Goal: Task Accomplishment & Management: Complete application form

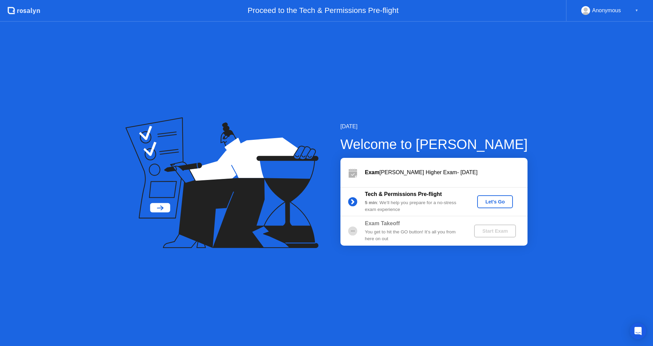
click at [498, 203] on div "Let's Go" at bounding box center [495, 201] width 30 height 5
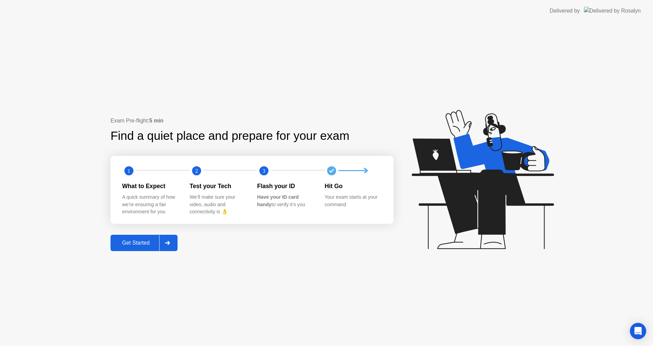
click at [130, 242] on div "Get Started" at bounding box center [136, 243] width 47 height 6
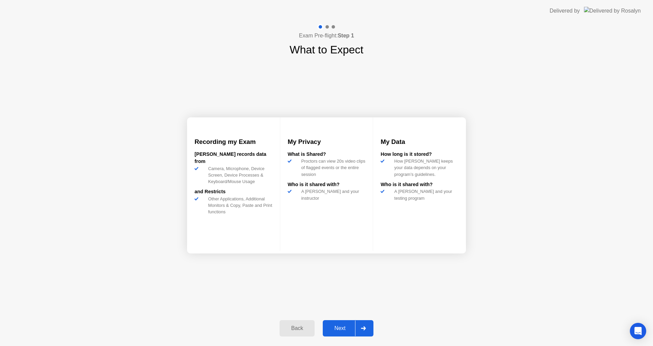
click at [346, 327] on div "Next" at bounding box center [340, 328] width 30 height 6
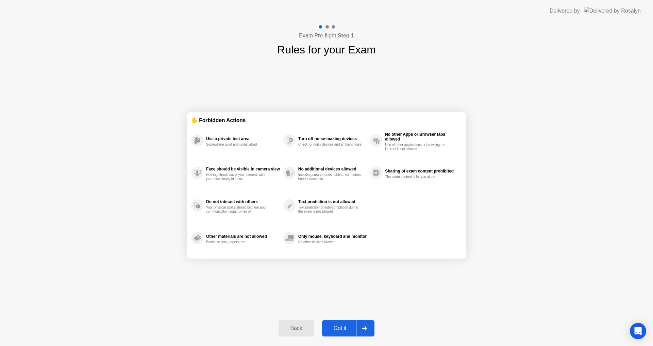
click at [345, 327] on div "Got it" at bounding box center [340, 328] width 32 height 6
select select "**********"
select select "*******"
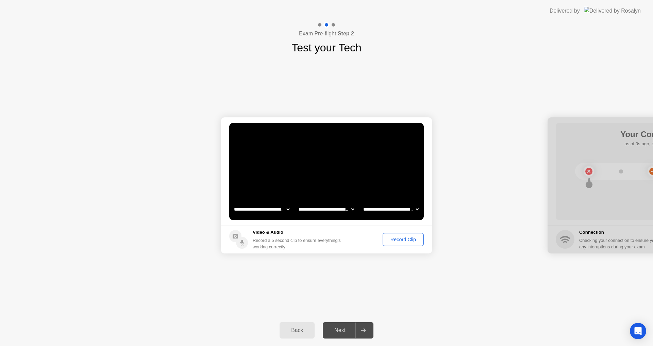
click at [407, 237] on div "Record Clip" at bounding box center [403, 239] width 36 height 5
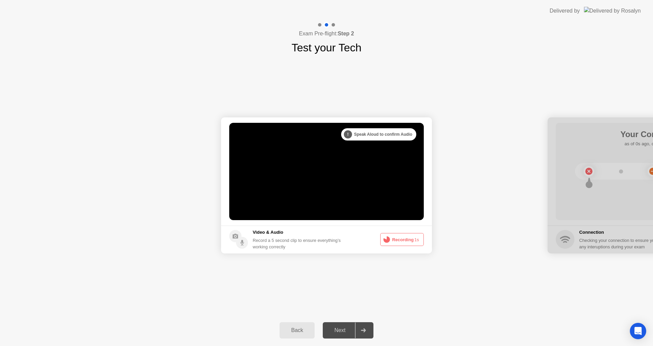
click at [407, 237] on button "Recording 1s" at bounding box center [402, 239] width 44 height 13
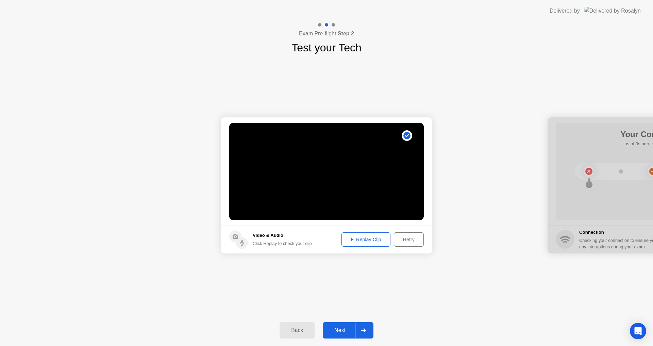
click at [370, 241] on div "Replay Clip" at bounding box center [366, 239] width 44 height 5
click at [341, 328] on div "Next" at bounding box center [340, 330] width 30 height 6
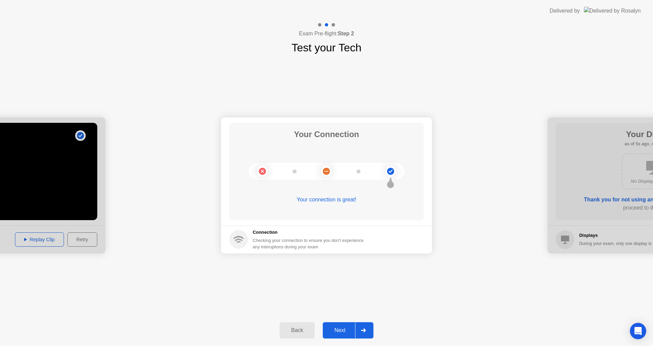
click at [341, 328] on div "Next" at bounding box center [340, 330] width 30 height 6
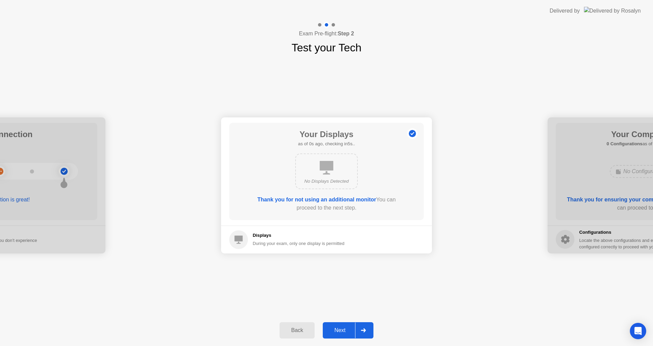
click at [341, 328] on div "Next" at bounding box center [340, 330] width 30 height 6
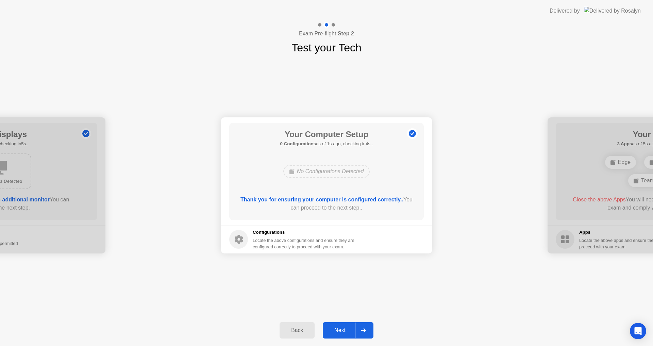
click at [341, 328] on div "Next" at bounding box center [340, 330] width 30 height 6
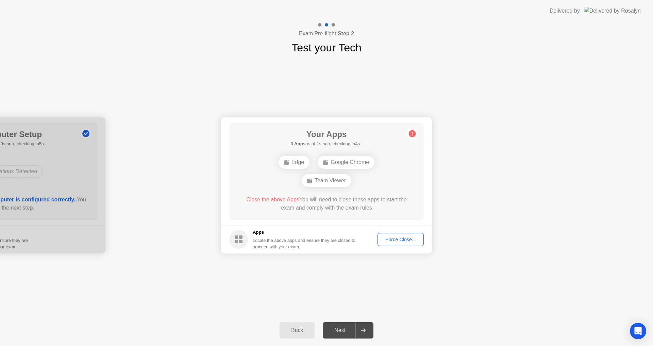
click at [401, 240] on div "Force Close..." at bounding box center [401, 239] width 42 height 5
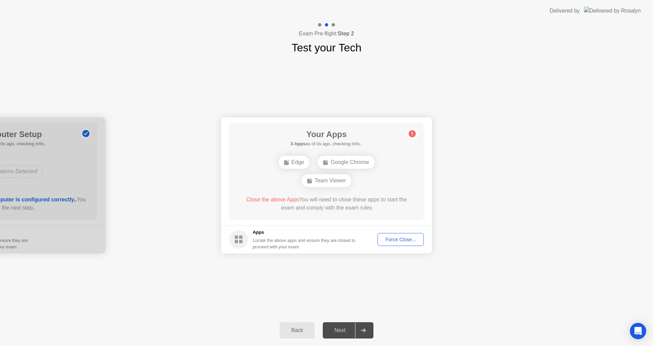
click at [307, 183] on rect at bounding box center [309, 181] width 5 height 5
click at [394, 239] on div "Force Close..." at bounding box center [401, 239] width 42 height 5
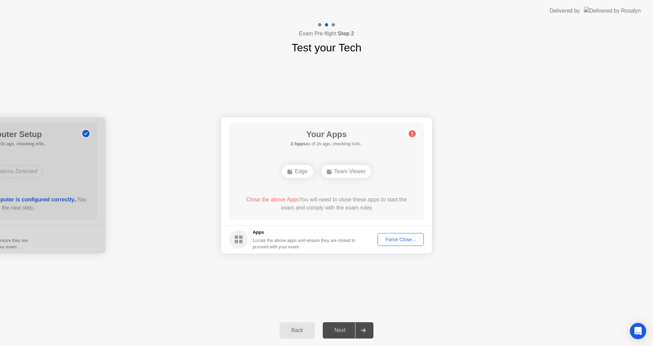
click at [298, 169] on div "Edge" at bounding box center [297, 171] width 31 height 13
click at [408, 240] on div "Force Close..." at bounding box center [401, 239] width 42 height 5
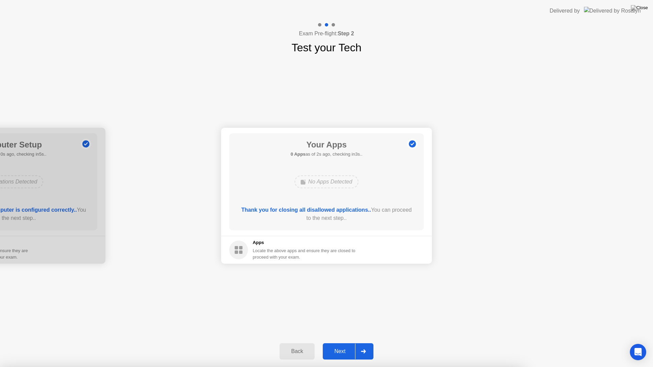
click at [342, 346] on div "Next" at bounding box center [340, 352] width 30 height 6
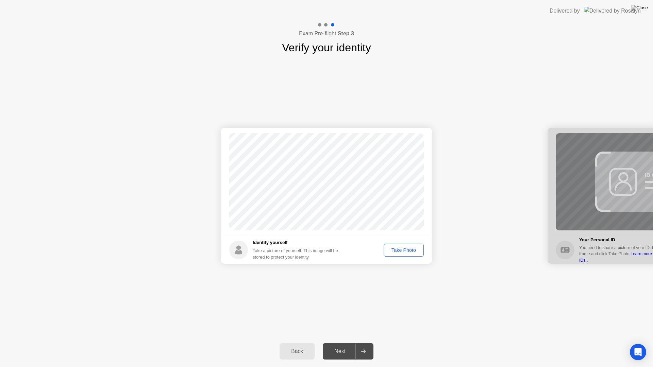
click at [399, 252] on div "Take Photo" at bounding box center [403, 250] width 35 height 5
click at [340, 346] on div "Next" at bounding box center [340, 352] width 30 height 6
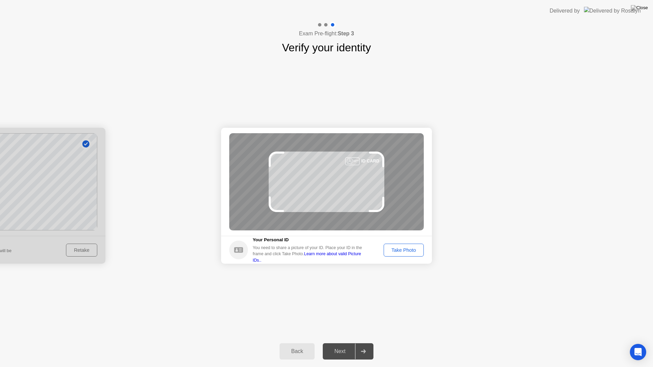
click at [409, 253] on div "Take Photo" at bounding box center [403, 250] width 35 height 5
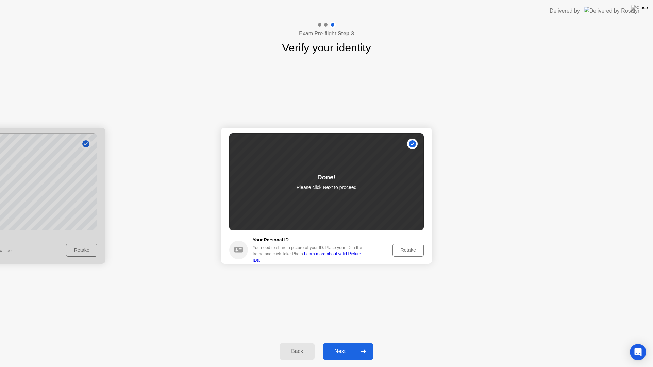
click at [330, 346] on button "Next" at bounding box center [348, 352] width 51 height 16
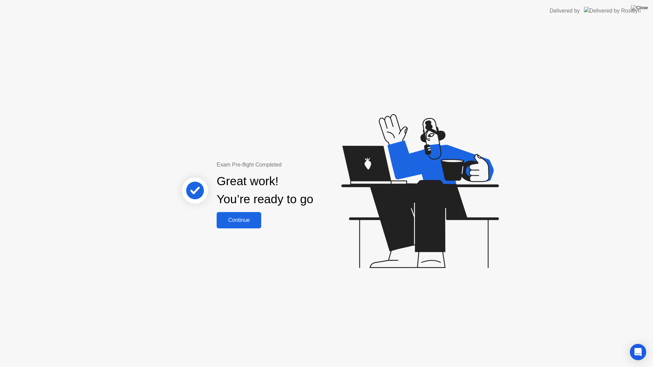
click at [242, 223] on div "Continue" at bounding box center [239, 220] width 40 height 6
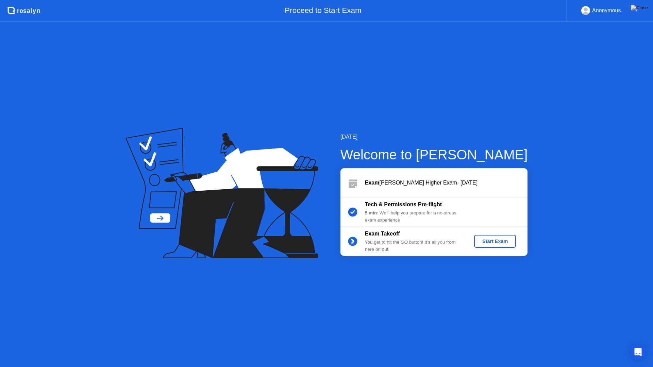
click at [489, 243] on div "Start Exam" at bounding box center [495, 241] width 36 height 5
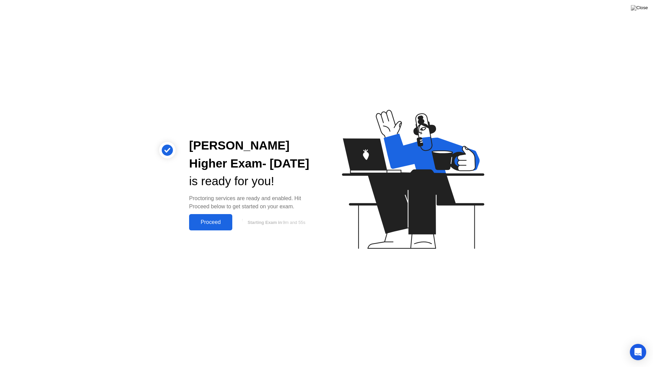
click at [210, 223] on div "Proceed" at bounding box center [210, 222] width 39 height 6
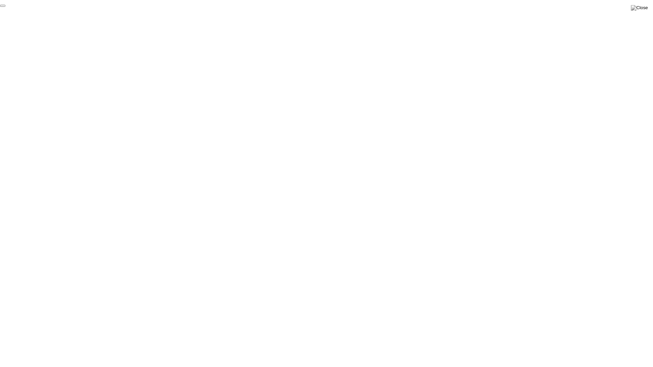
click div "End Proctoring Session"
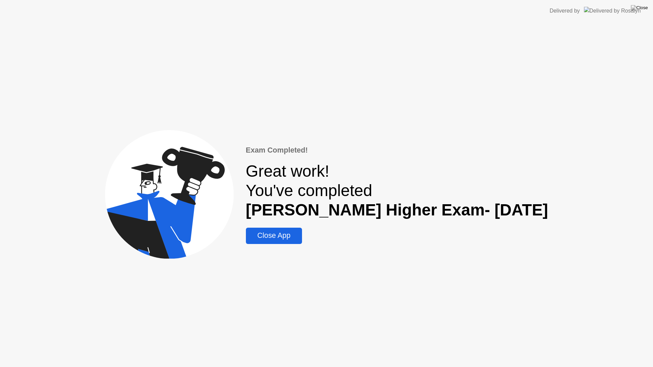
click at [292, 240] on div "Close App" at bounding box center [274, 236] width 52 height 9
